Goal: Navigation & Orientation: Understand site structure

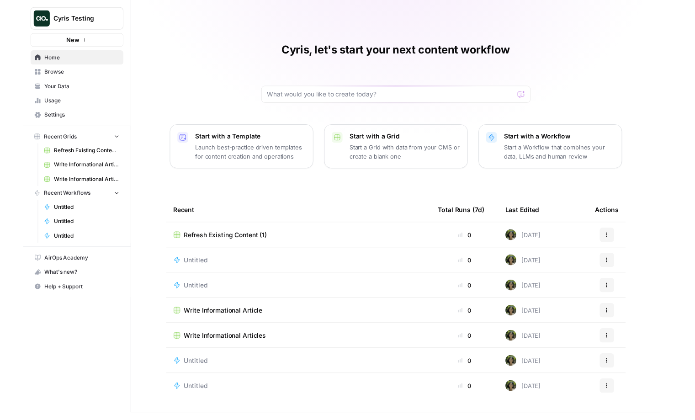
scroll to position [0, 0]
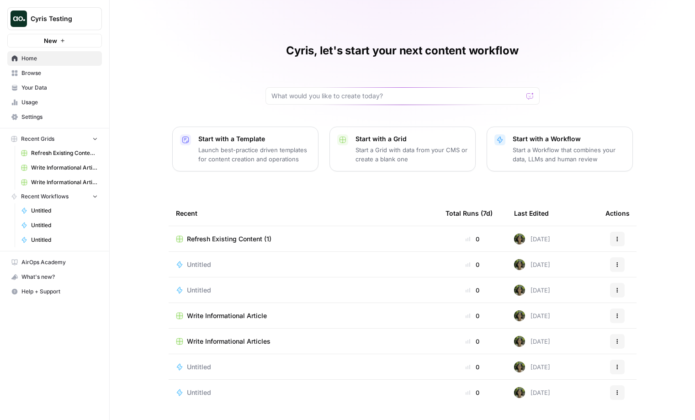
click at [79, 12] on button "Cyris Testing" at bounding box center [54, 18] width 95 height 23
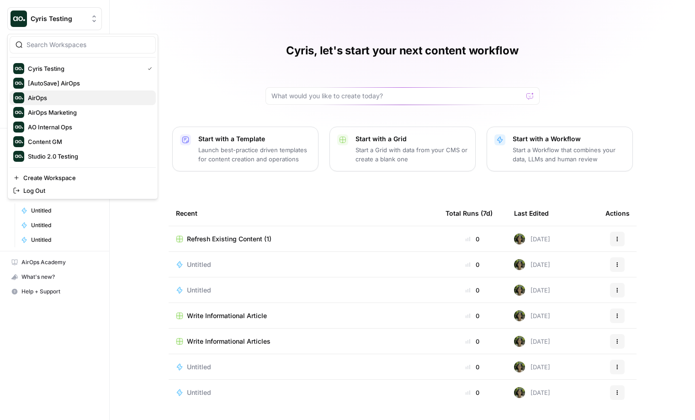
click at [61, 99] on span "AirOps" at bounding box center [88, 97] width 121 height 9
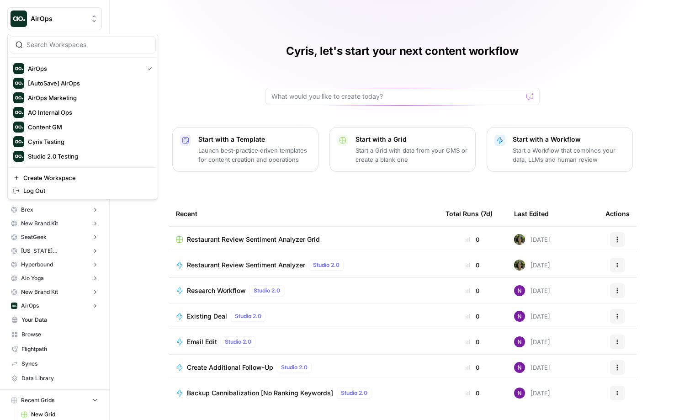
click at [58, 19] on span "AirOps" at bounding box center [58, 18] width 55 height 9
click at [42, 143] on span "Cyris Testing" at bounding box center [88, 141] width 121 height 9
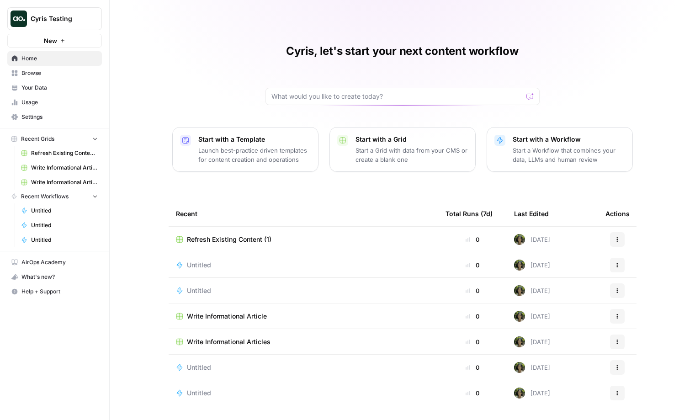
click at [65, 23] on span "Cyris Testing" at bounding box center [58, 18] width 55 height 9
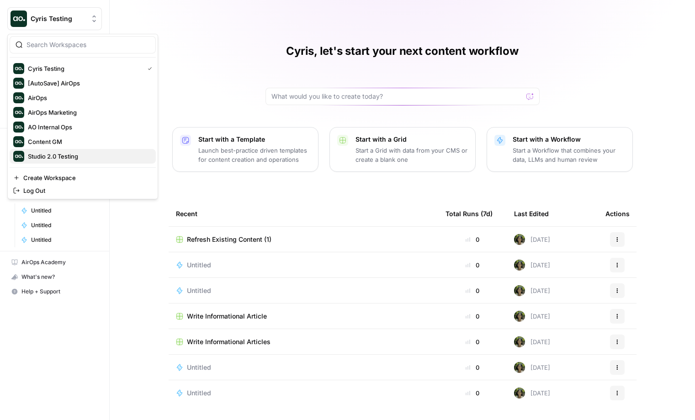
click at [58, 159] on span "Studio 2.0 Testing" at bounding box center [88, 156] width 121 height 9
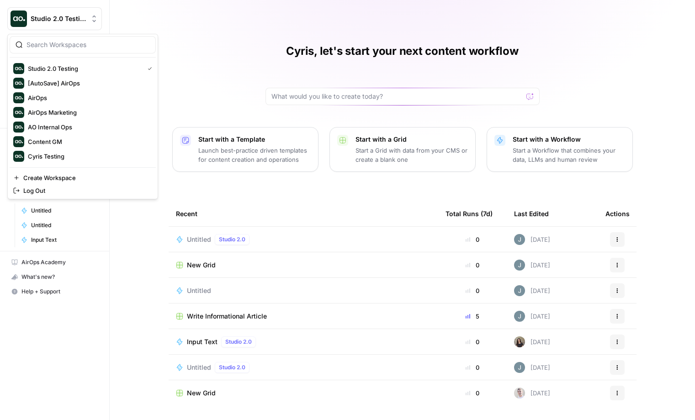
click at [56, 20] on span "Studio 2.0 Testing" at bounding box center [58, 18] width 55 height 9
click at [53, 108] on span "AirOps Marketing" at bounding box center [88, 112] width 121 height 9
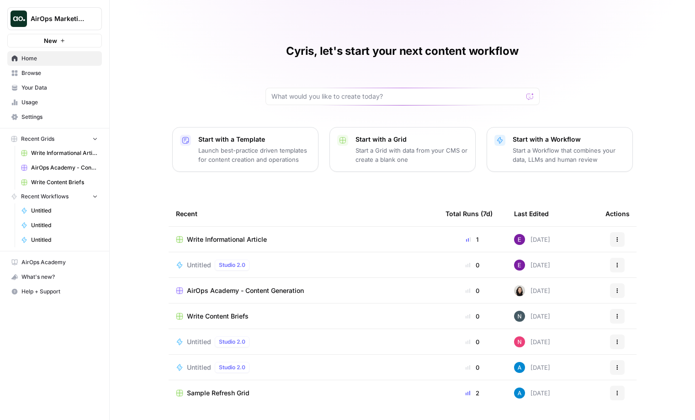
click at [72, 21] on span "AirOps Marketing" at bounding box center [58, 18] width 55 height 9
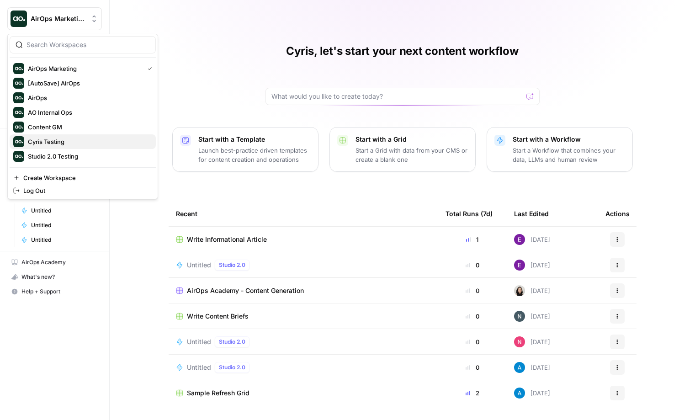
click at [44, 139] on span "Cyris Testing" at bounding box center [88, 141] width 121 height 9
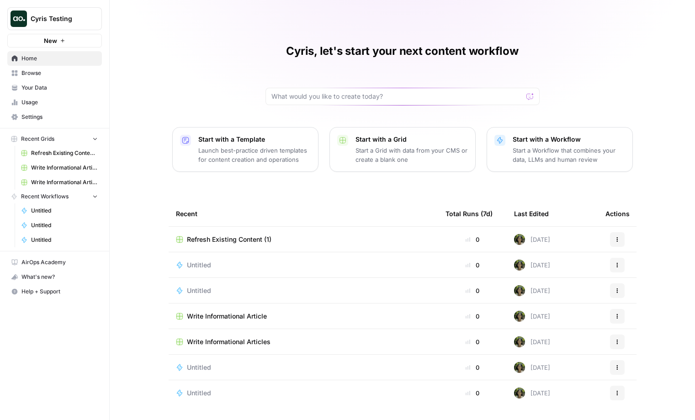
click at [50, 73] on span "Browse" at bounding box center [59, 73] width 76 height 8
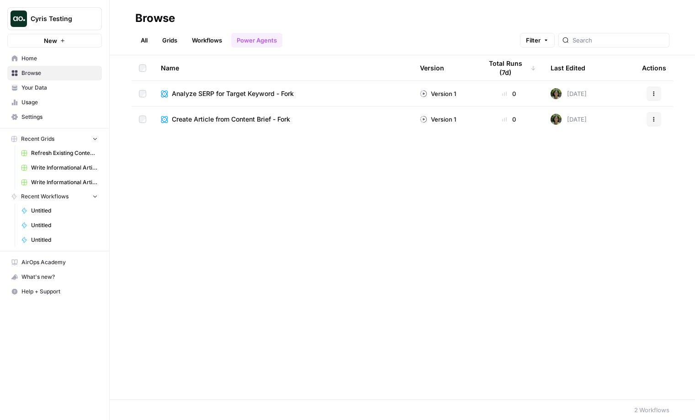
click at [207, 39] on link "Workflows" at bounding box center [206, 40] width 41 height 15
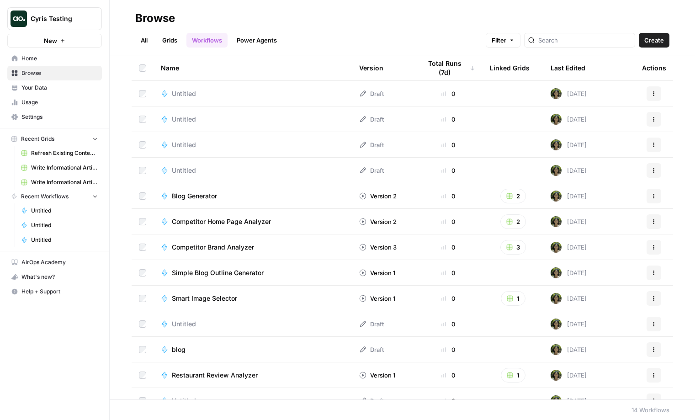
click at [182, 33] on link "Grids" at bounding box center [170, 40] width 26 height 15
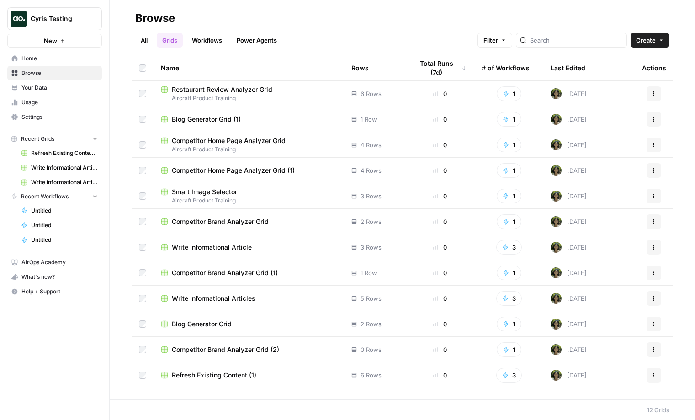
click at [154, 44] on ul "All Grids Workflows Power Agents" at bounding box center [208, 40] width 147 height 15
click at [147, 40] on link "All" at bounding box center [144, 40] width 18 height 15
